Goal: Transaction & Acquisition: Purchase product/service

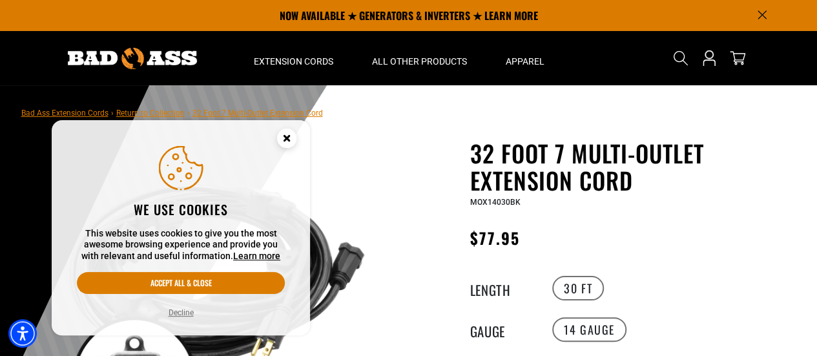
click at [291, 137] on circle "Close this option" at bounding box center [286, 137] width 19 height 19
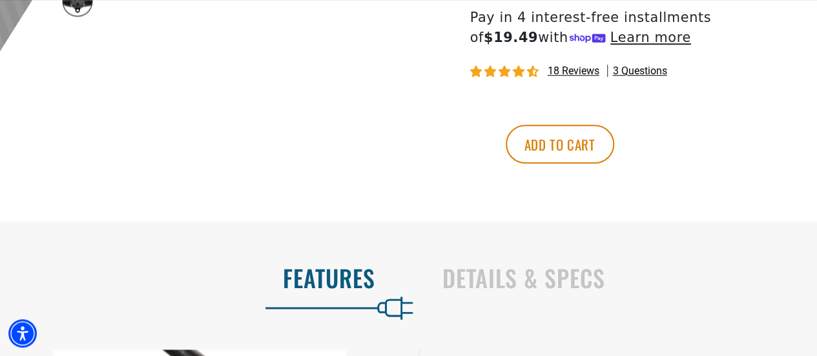
scroll to position [566, 0]
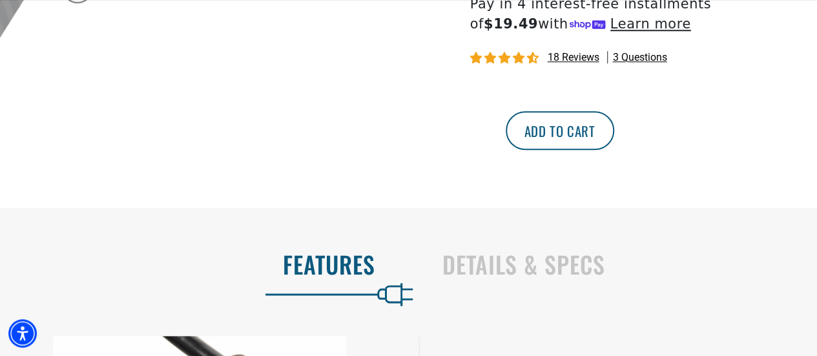
click at [614, 127] on button "Add to cart" at bounding box center [559, 130] width 108 height 39
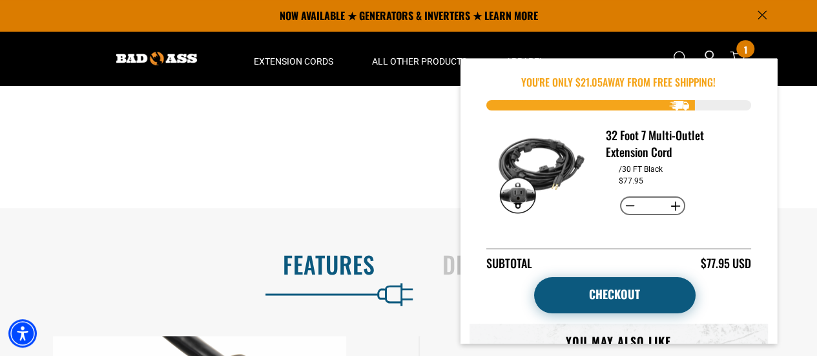
click at [621, 286] on link "Checkout" at bounding box center [614, 295] width 161 height 36
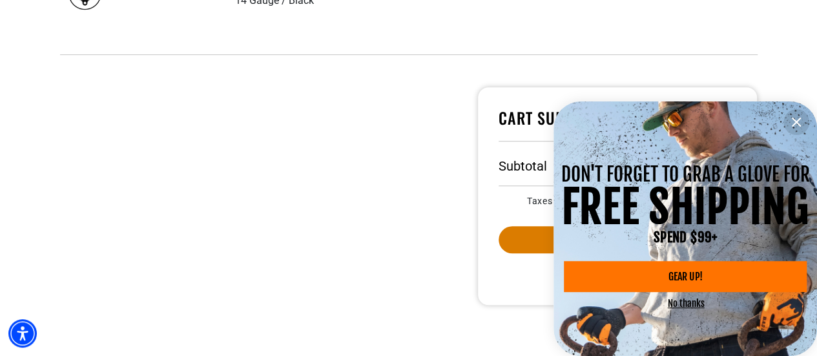
scroll to position [387, 0]
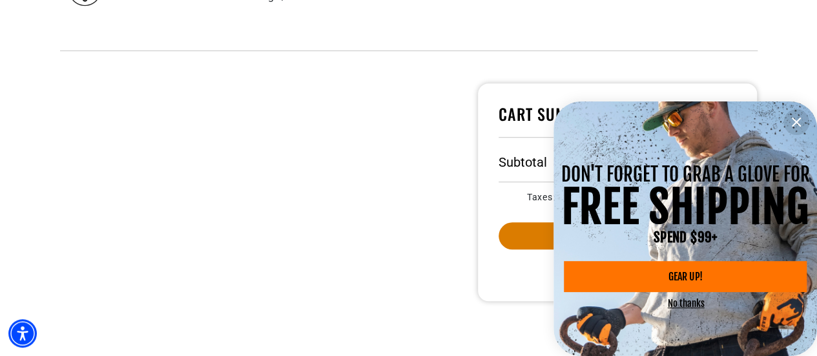
click at [584, 244] on div "SPEND $99+" at bounding box center [684, 237] width 263 height 14
click at [800, 117] on icon "information" at bounding box center [795, 121] width 15 height 15
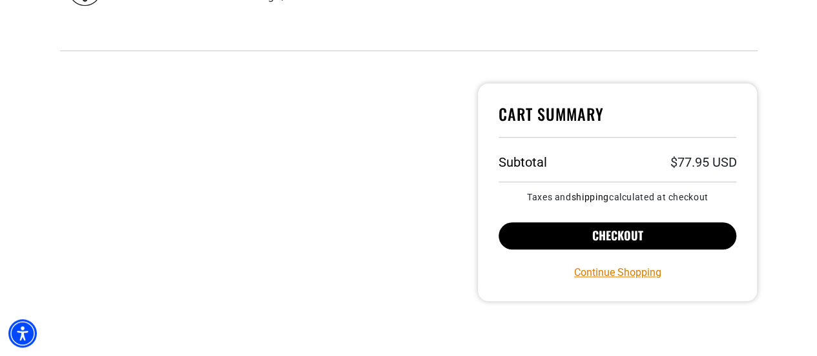
click at [557, 240] on button "Checkout" at bounding box center [617, 235] width 238 height 27
